Goal: Information Seeking & Learning: Learn about a topic

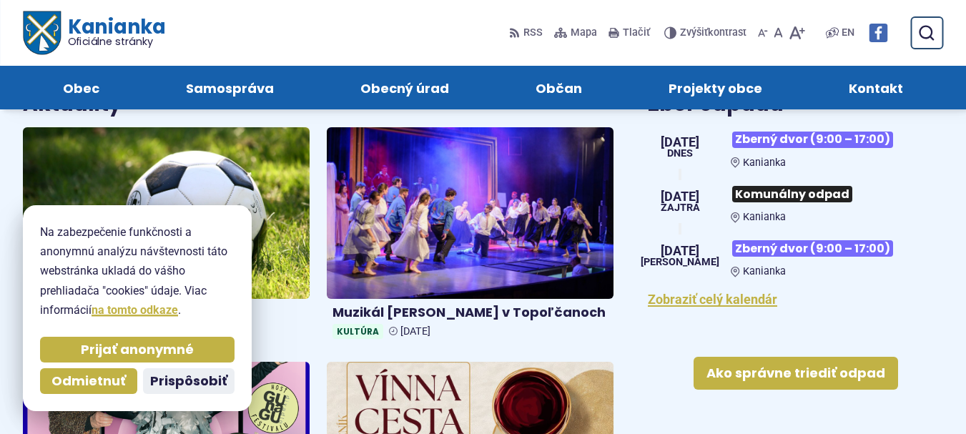
scroll to position [486, 0]
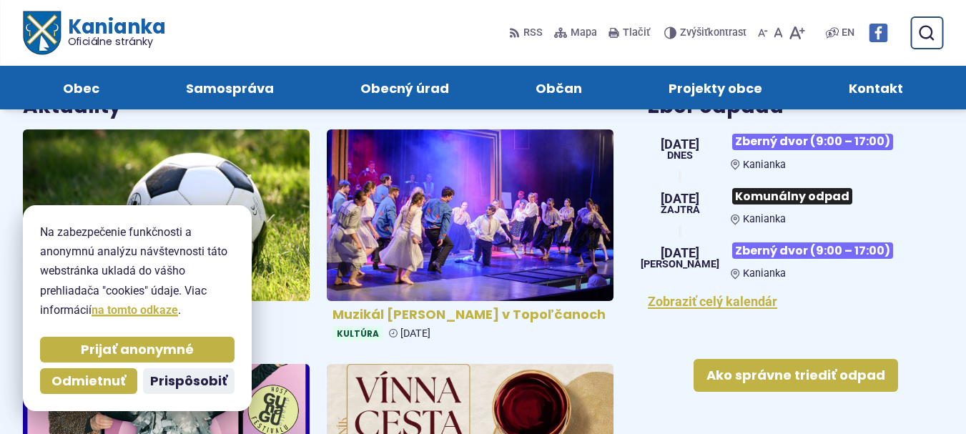
click at [435, 230] on img at bounding box center [470, 216] width 330 height 198
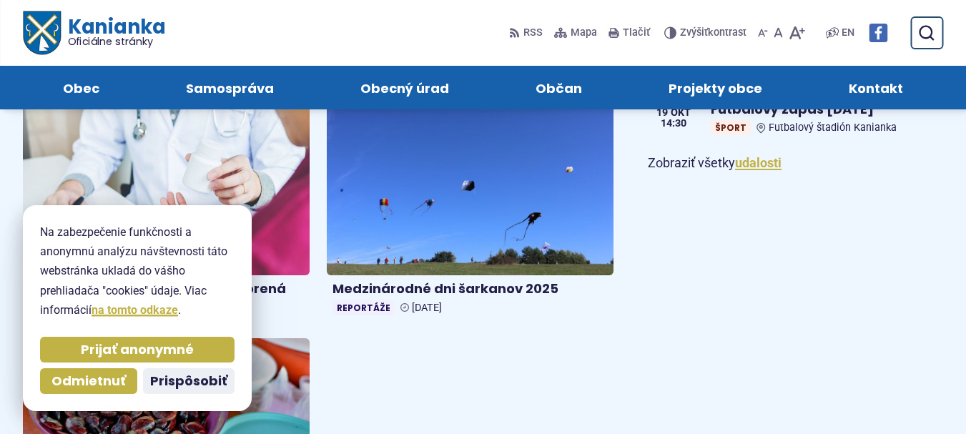
scroll to position [1230, 0]
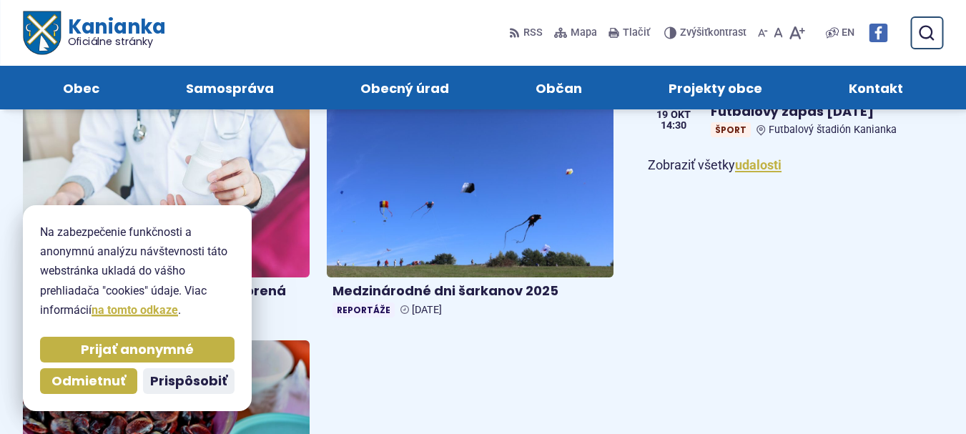
click at [289, 391] on img at bounding box center [166, 426] width 330 height 198
click at [289, 393] on img at bounding box center [166, 426] width 330 height 198
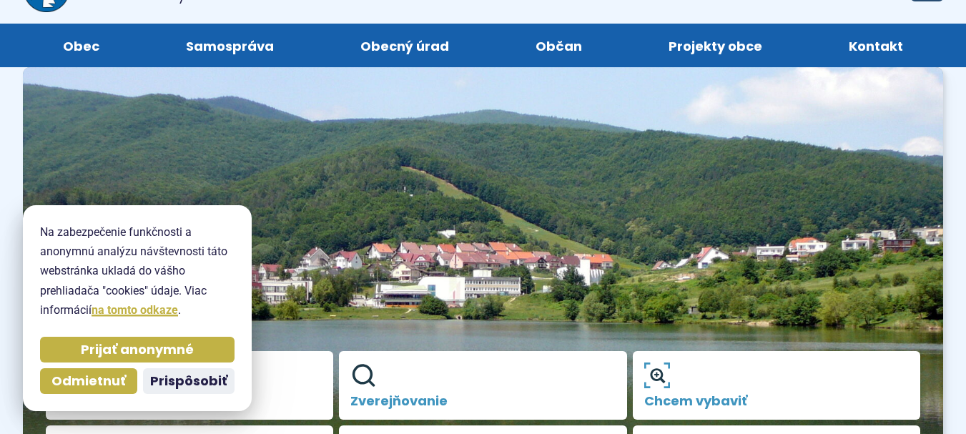
scroll to position [0, 0]
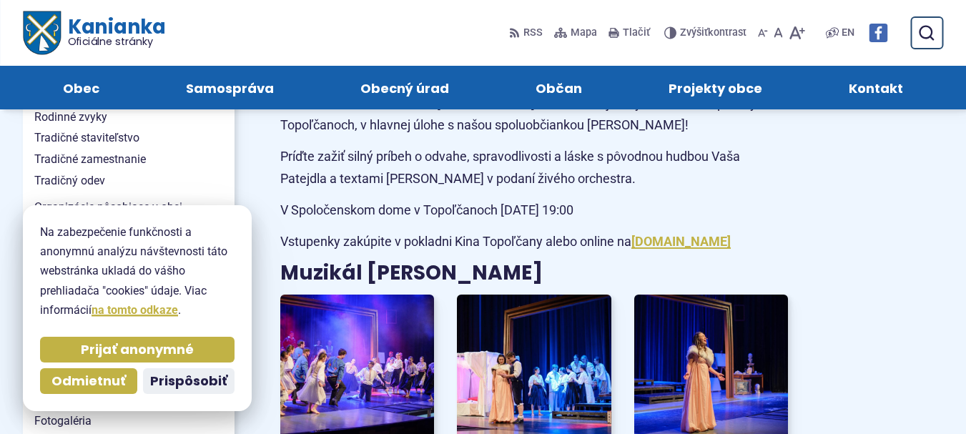
scroll to position [372, 0]
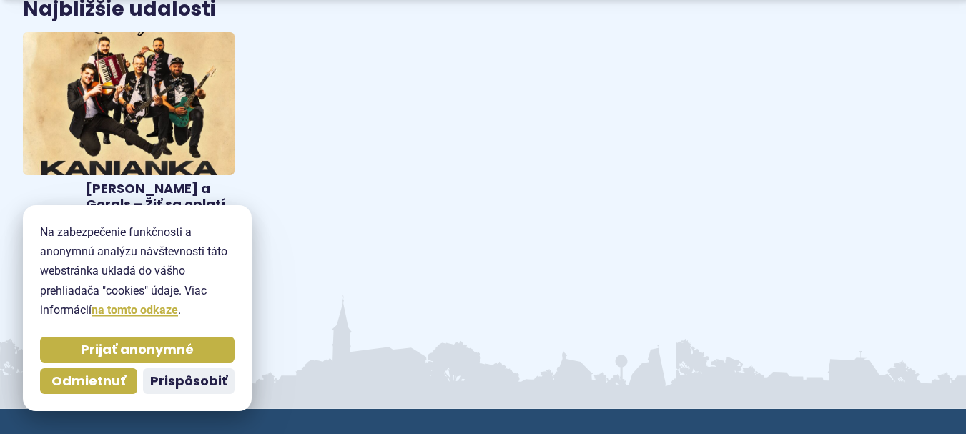
scroll to position [2259, 0]
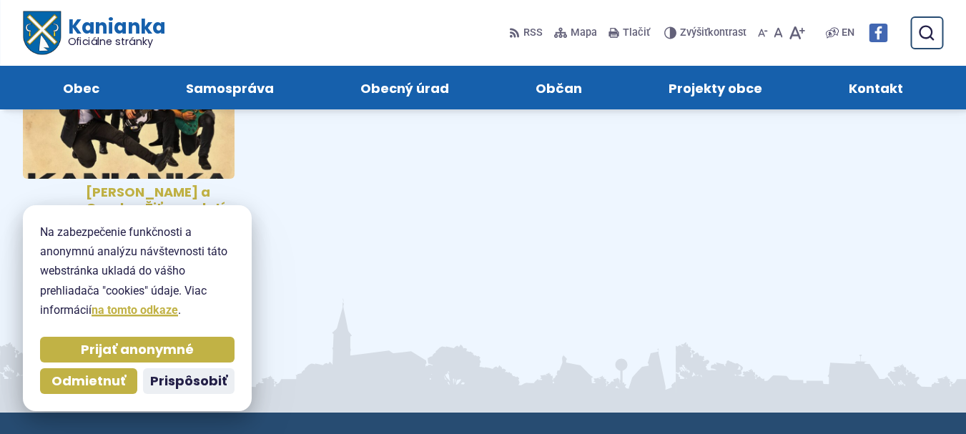
click at [192, 127] on img at bounding box center [128, 107] width 243 height 164
